Goal: Information Seeking & Learning: Learn about a topic

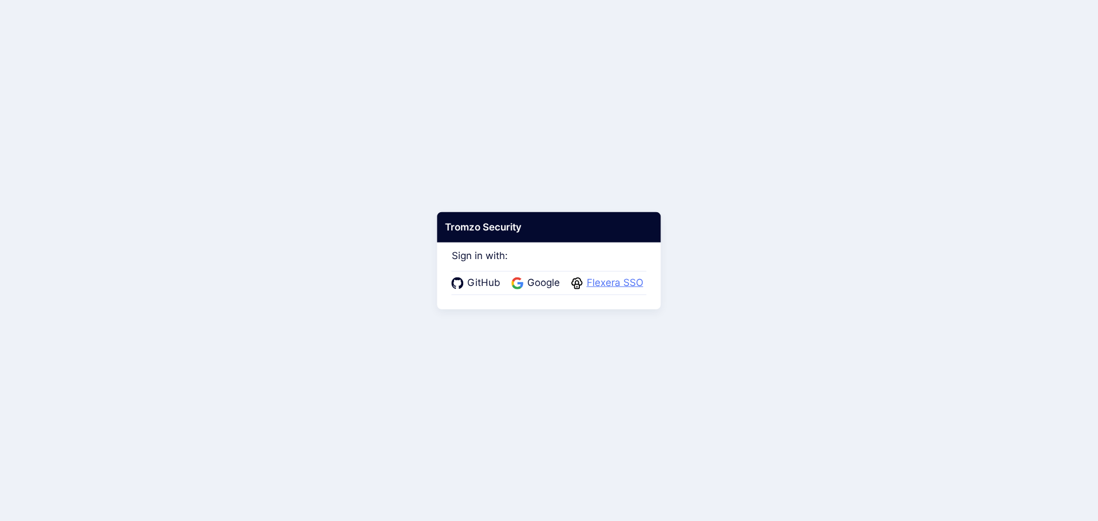
click at [614, 280] on span "Flexera SSO" at bounding box center [614, 283] width 63 height 15
